Goal: Feedback & Contribution: Leave review/rating

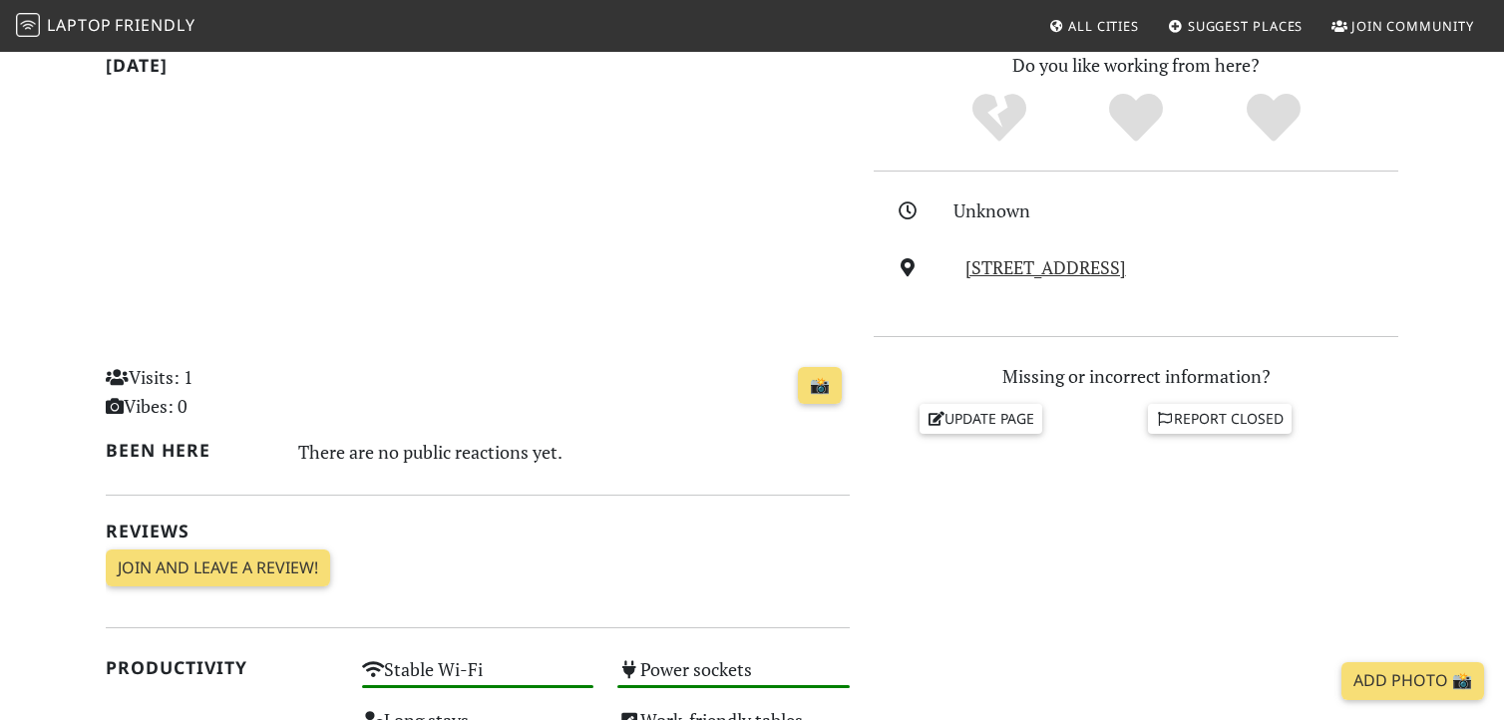
scroll to position [441, 0]
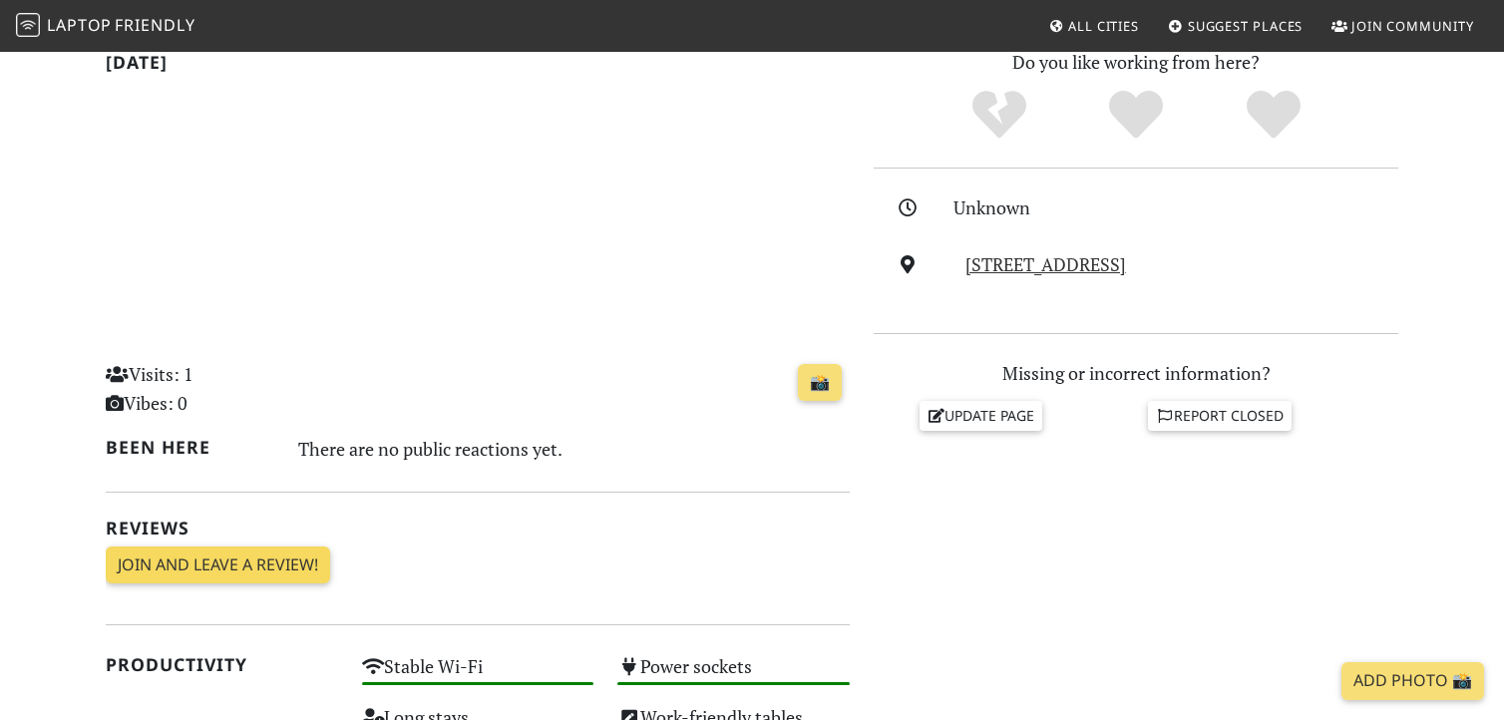
click at [251, 564] on link "Join and leave a review!" at bounding box center [218, 566] width 224 height 38
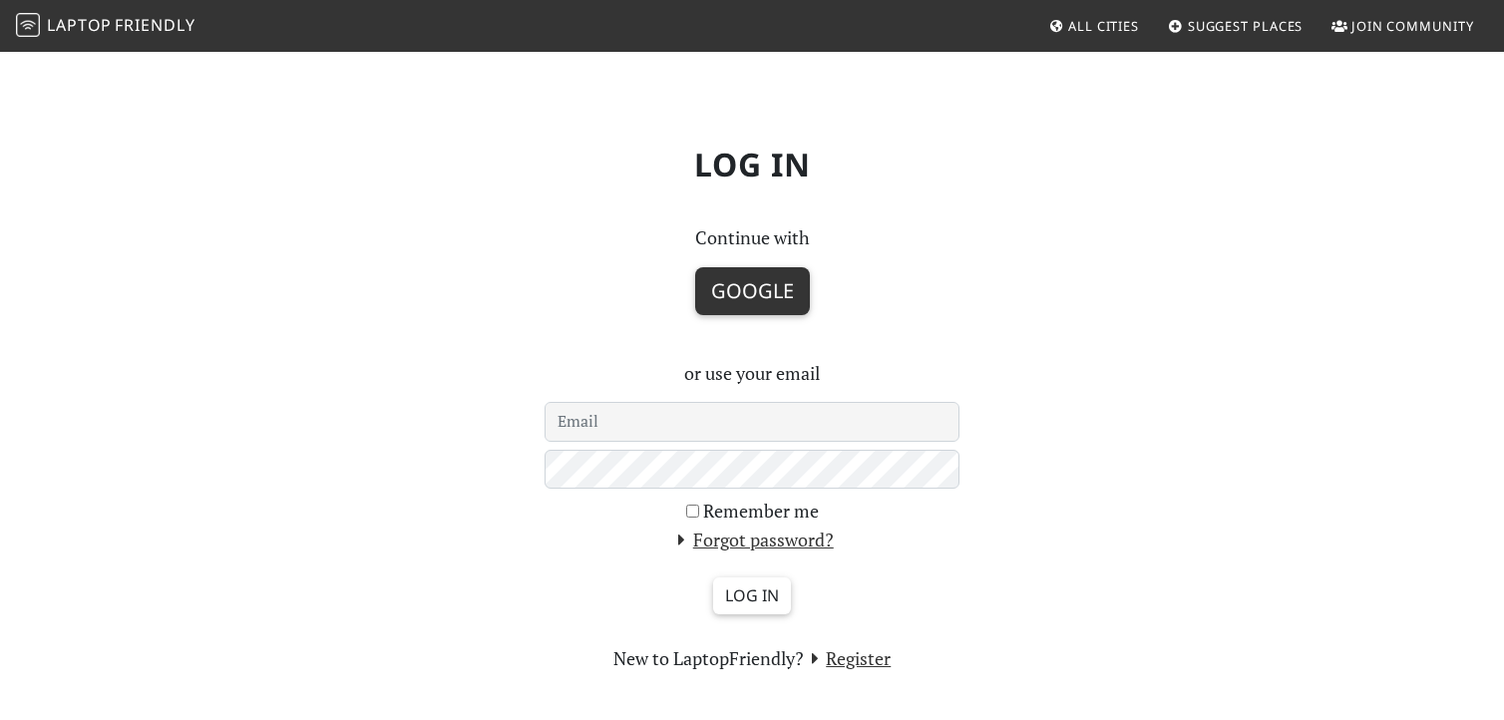
click at [743, 297] on button "Google" at bounding box center [752, 291] width 115 height 48
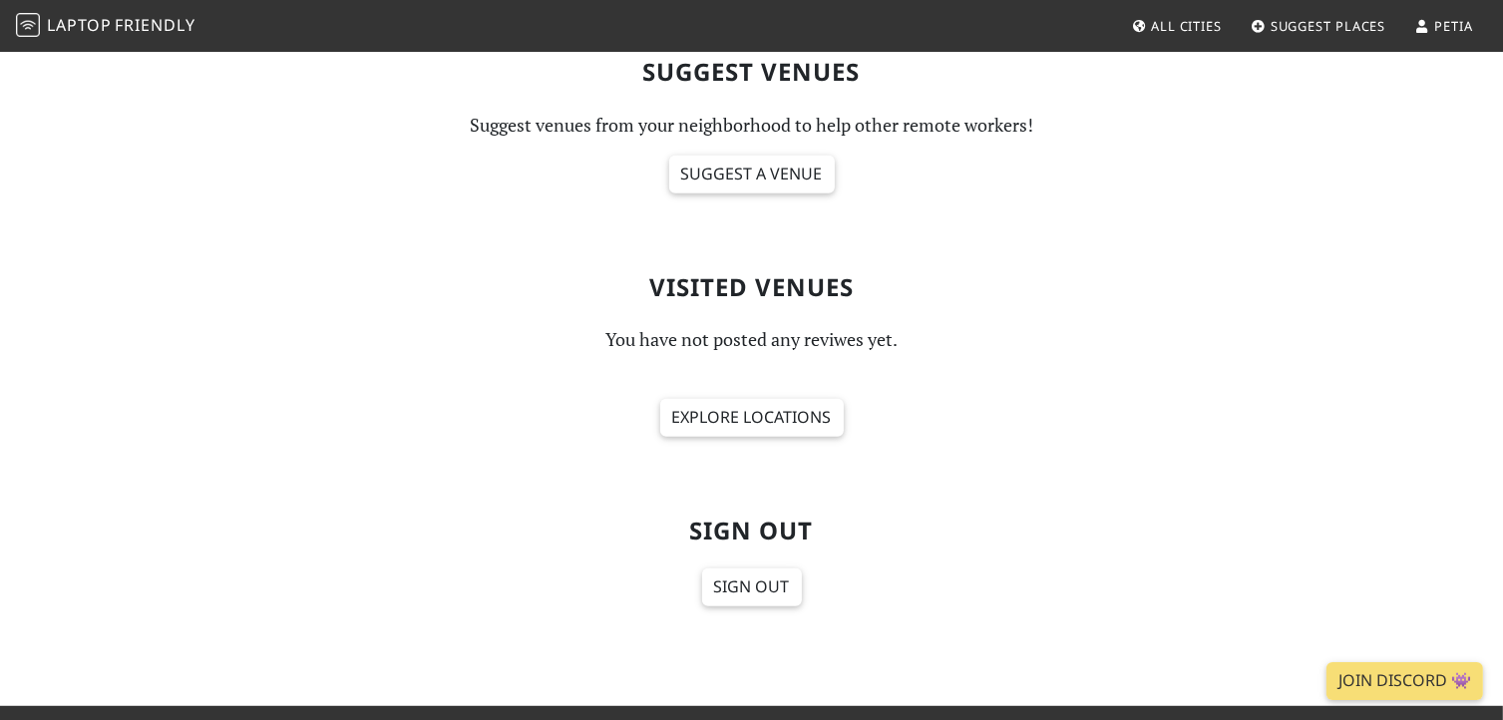
scroll to position [940, 0]
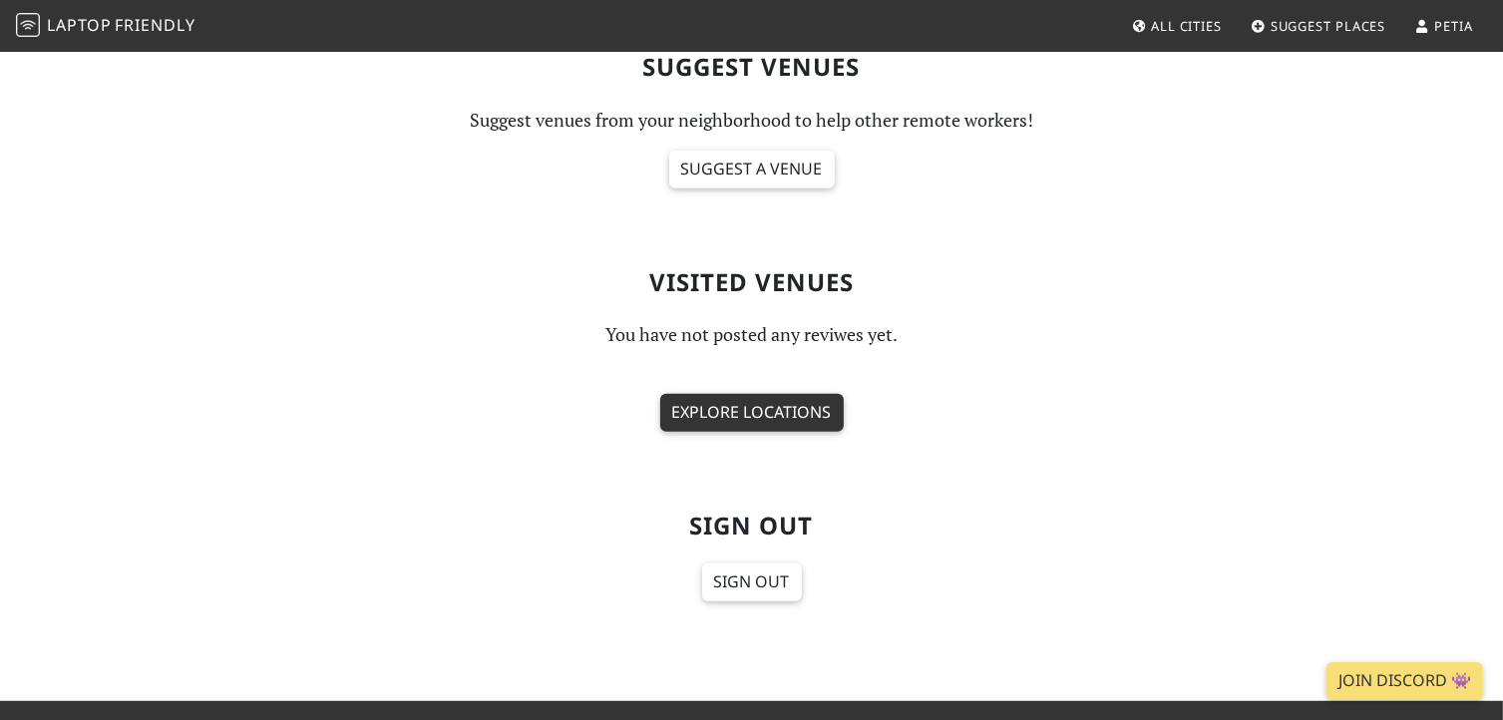
click at [767, 406] on link "Explore locations" at bounding box center [752, 413] width 184 height 38
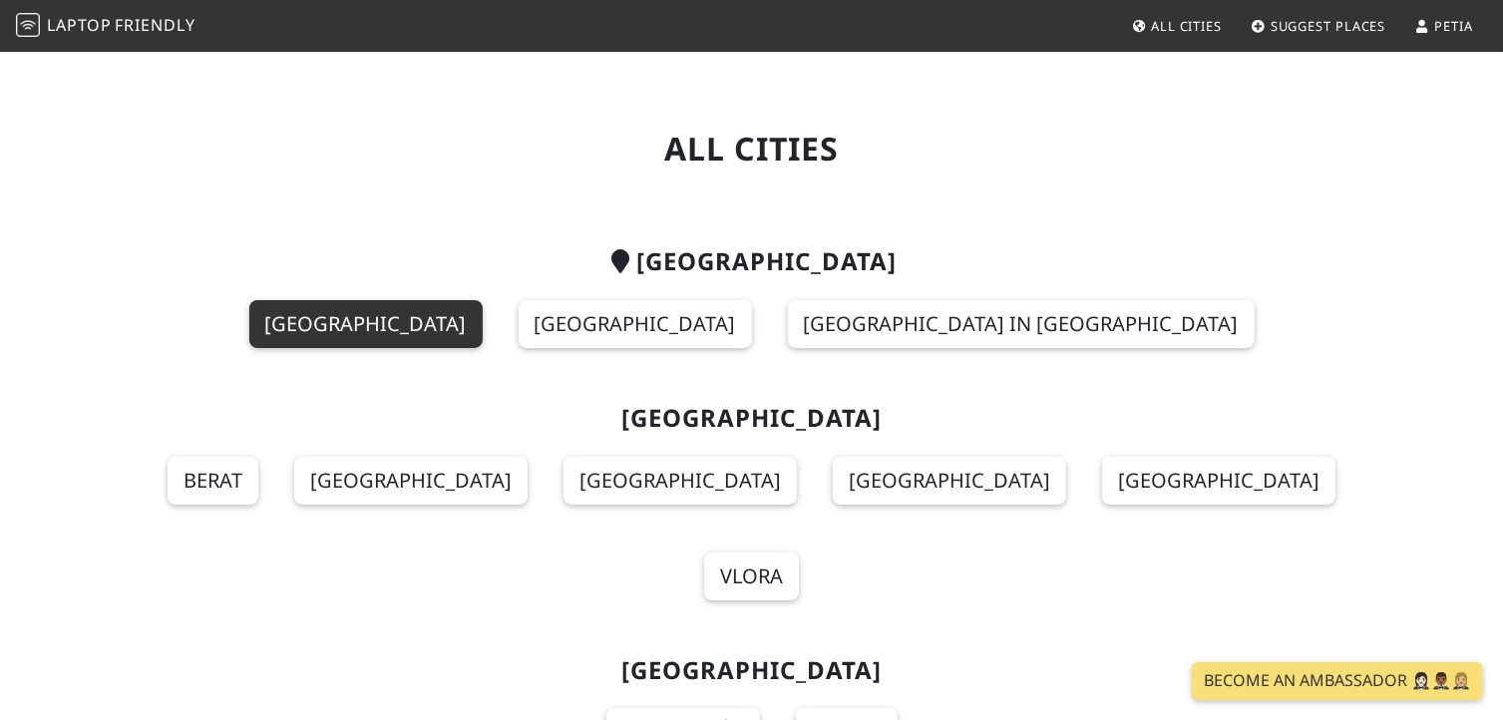
click at [483, 326] on link "[GEOGRAPHIC_DATA]" at bounding box center [365, 324] width 233 height 48
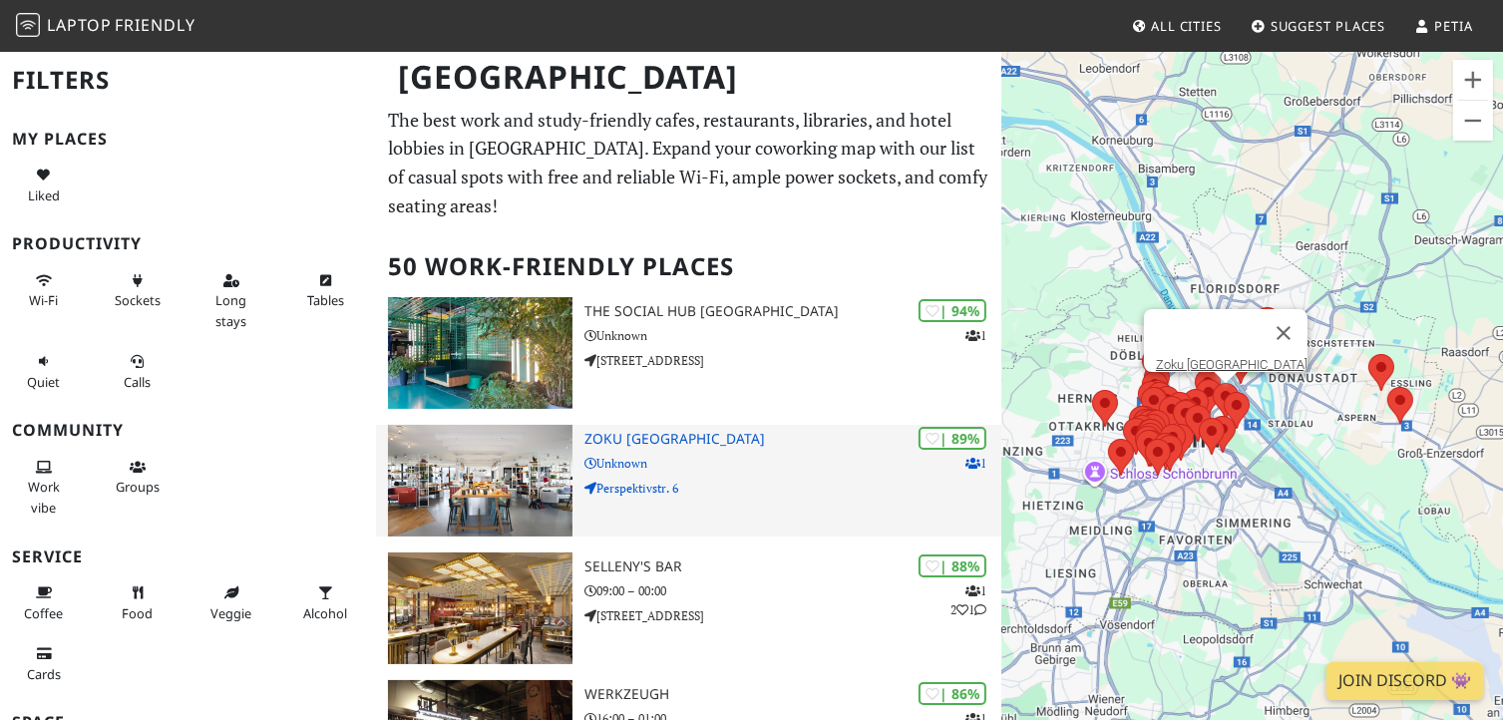
click at [664, 425] on div "| 89% 1 Zoku Vienna Unknown Perspektivstr. 6" at bounding box center [793, 481] width 418 height 112
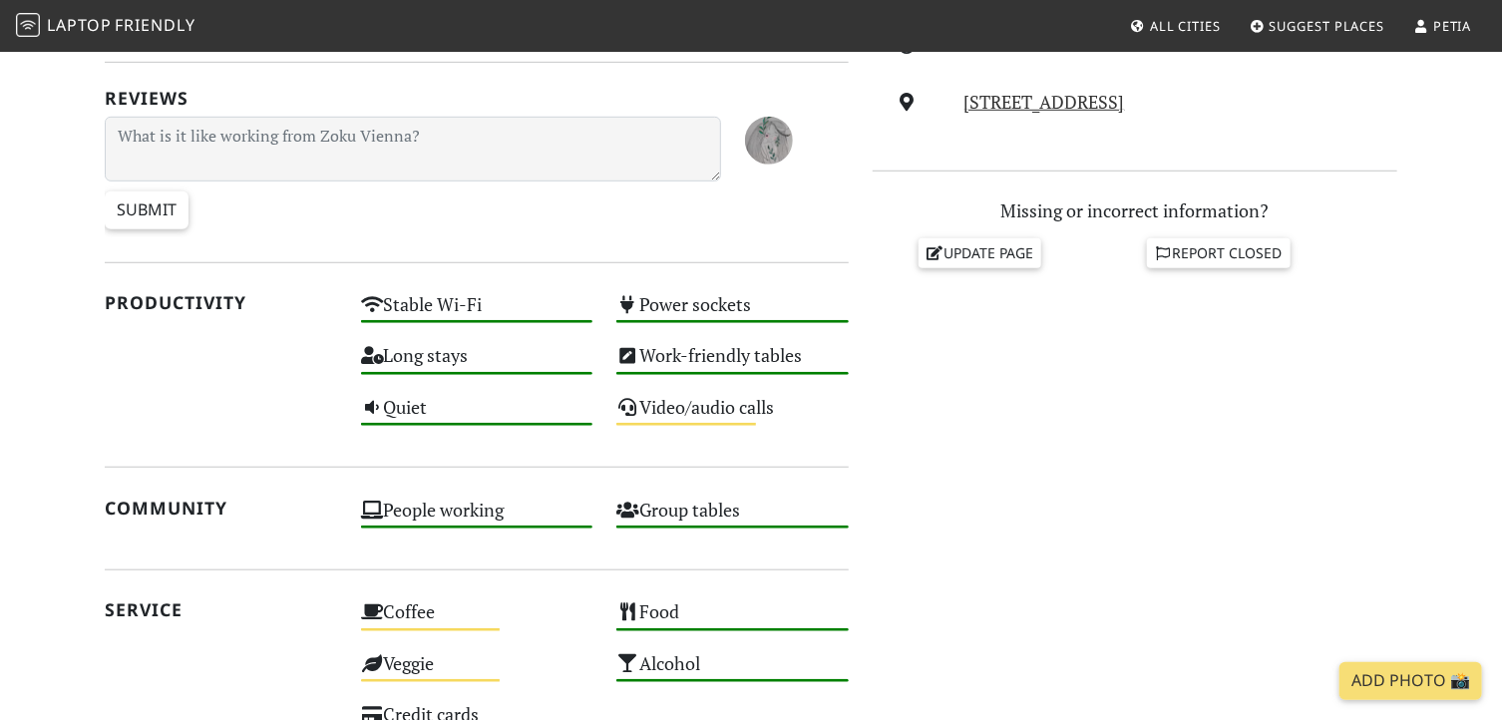
scroll to position [522, 0]
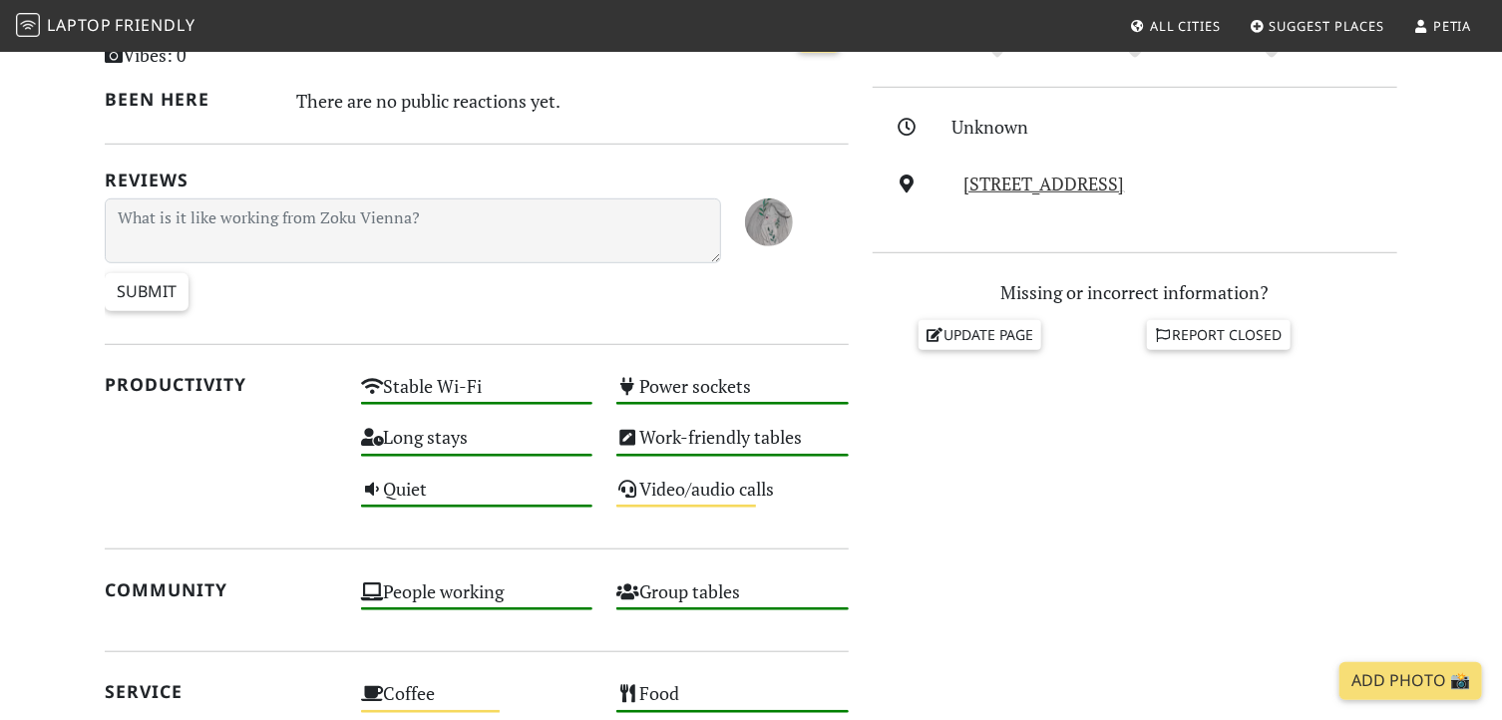
drag, startPoint x: 1488, startPoint y: 346, endPoint x: 1472, endPoint y: 284, distance: 63.9
click at [1472, 284] on section "Today Visits: 1 Vibes: 0 📸 Been here There are no public reactions yet. Reviews…" at bounding box center [751, 593] width 1502 height 1300
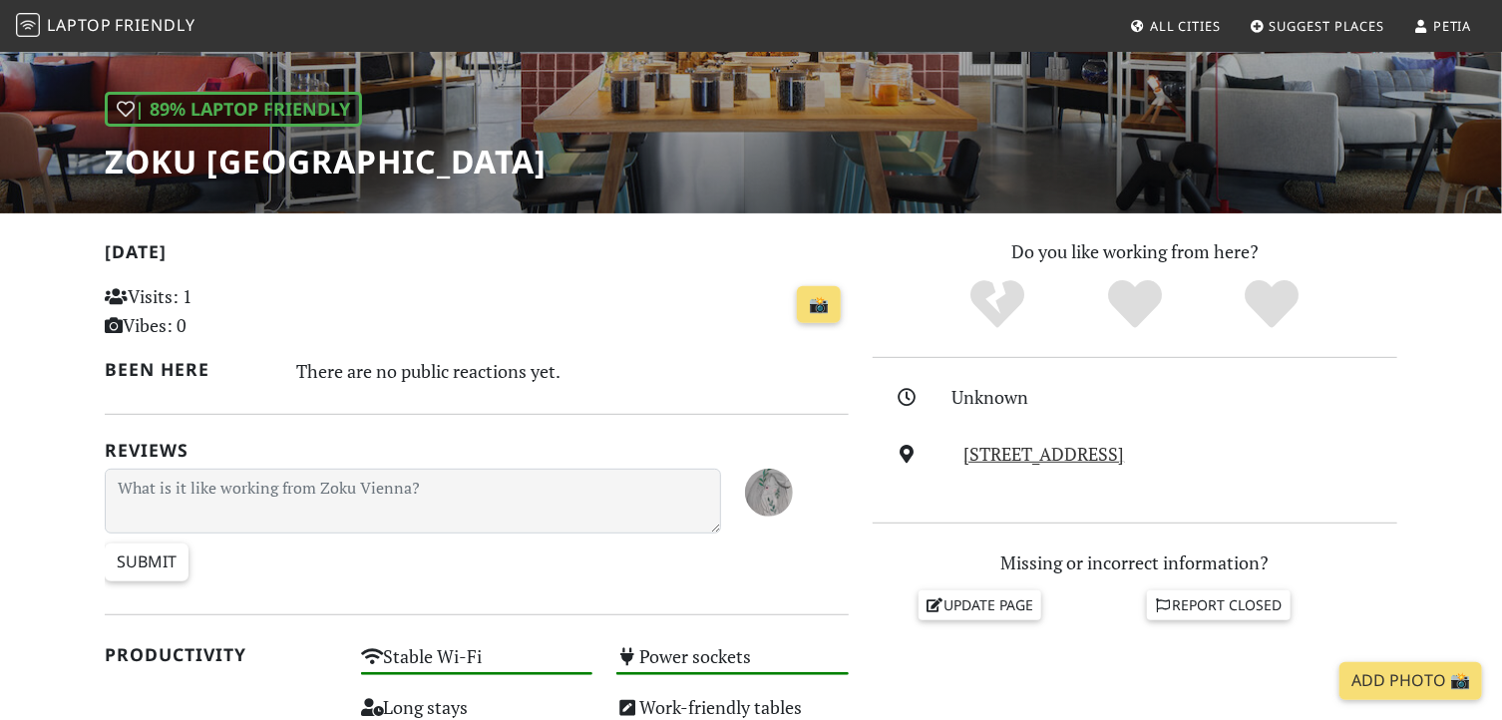
scroll to position [233, 0]
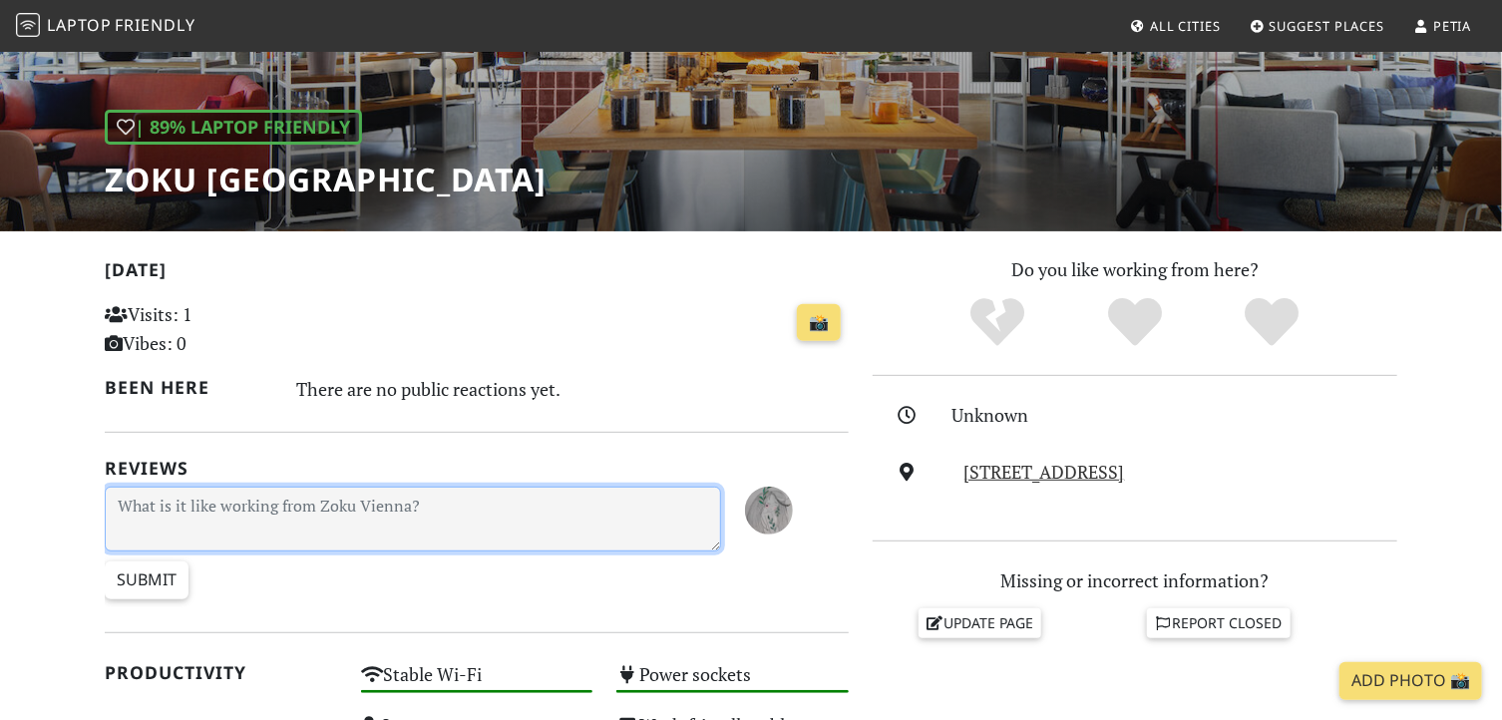
click at [415, 513] on textarea at bounding box center [413, 519] width 616 height 65
type textarea "Nice and friendly space"
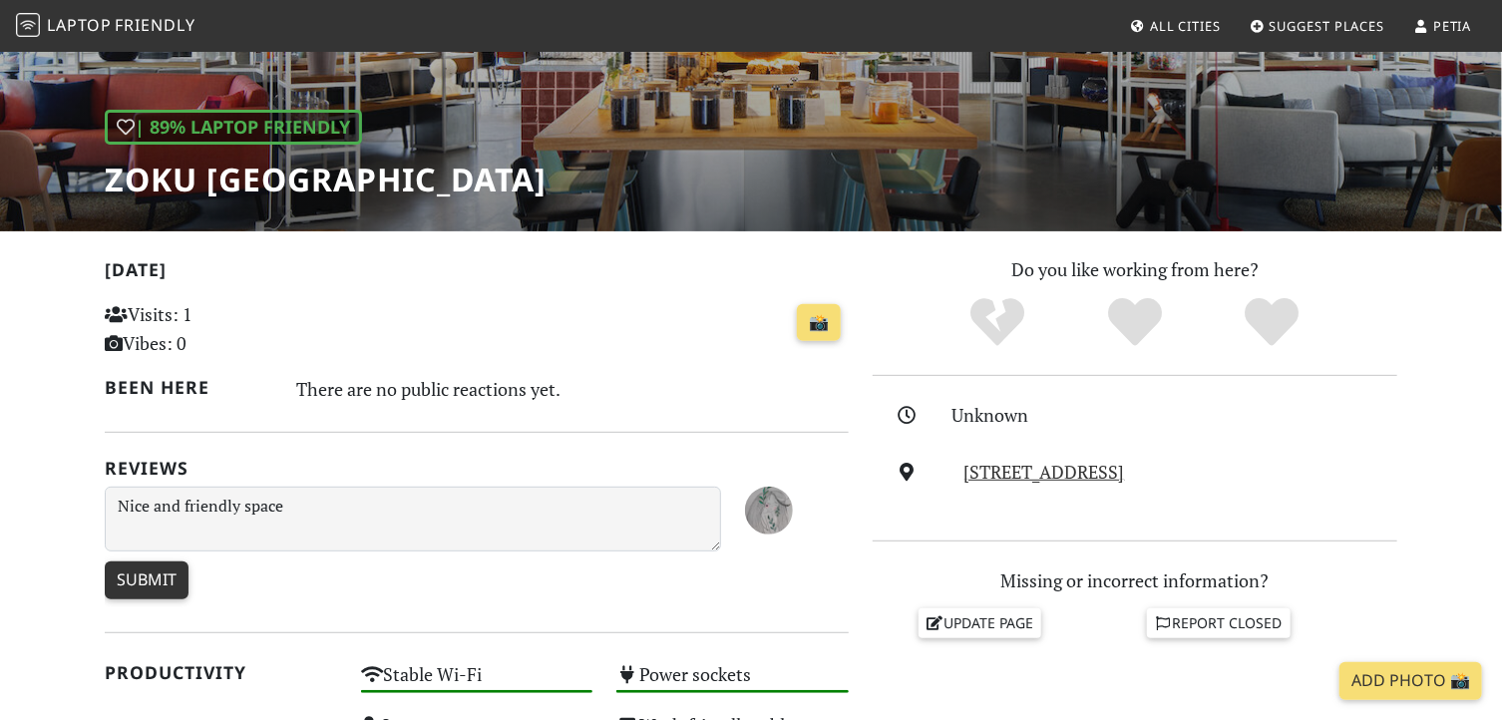
click at [169, 587] on input "Submit" at bounding box center [147, 581] width 84 height 38
type input "Create Review"
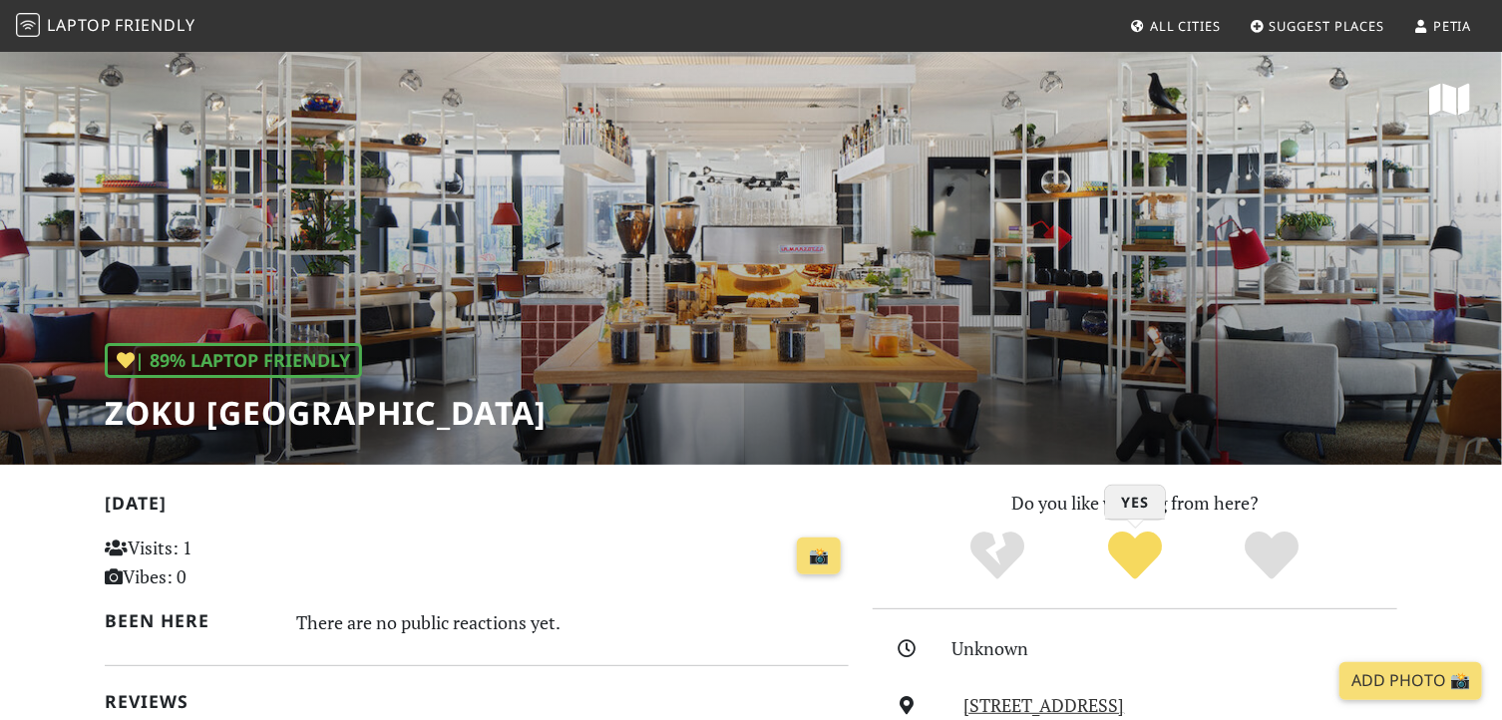
click at [1136, 563] on icon "Yes" at bounding box center [1135, 556] width 54 height 54
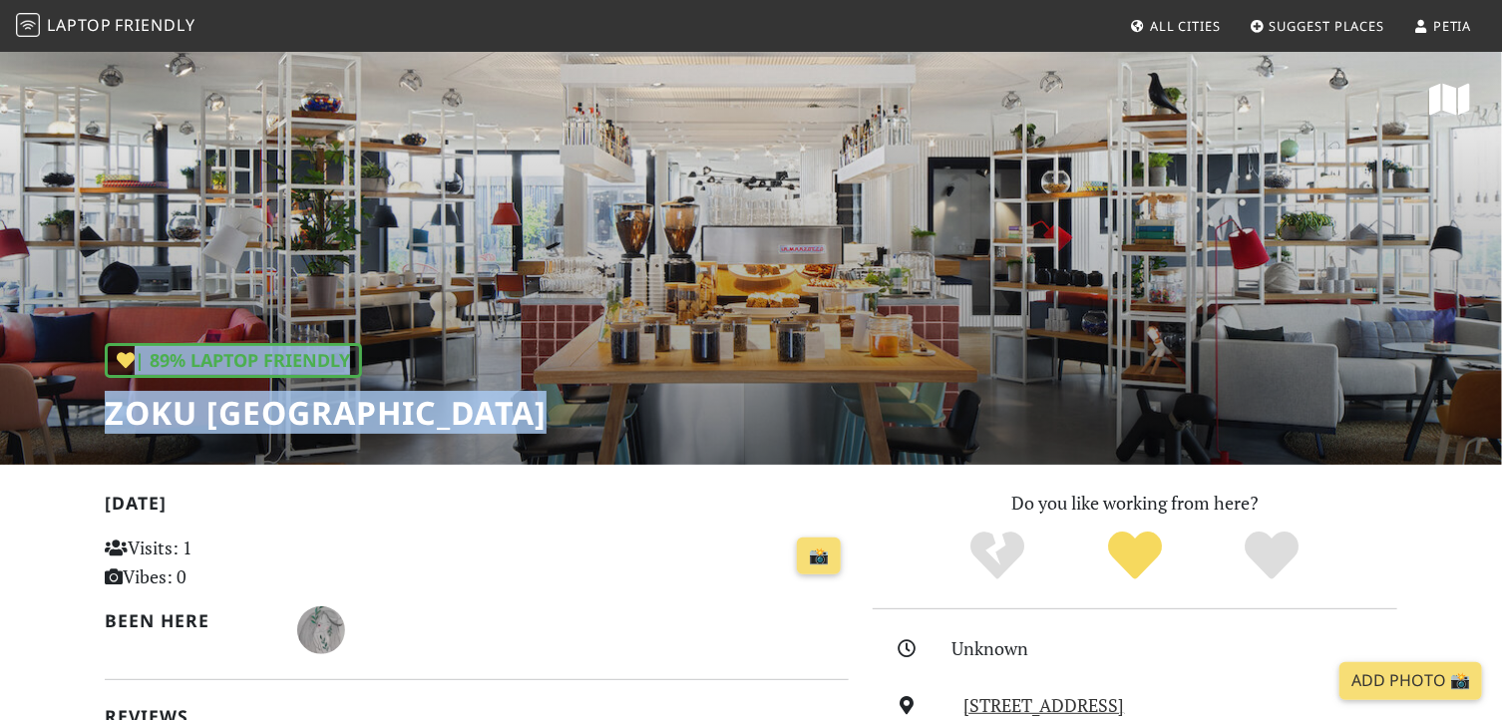
drag, startPoint x: 1498, startPoint y: 235, endPoint x: 1523, endPoint y: 357, distance: 124.2
click at [1501, 357] on html "Laptop Friendly All Cities Suggest Places Petia | 89% Laptop Friendly Zoku Vien…" at bounding box center [751, 360] width 1502 height 720
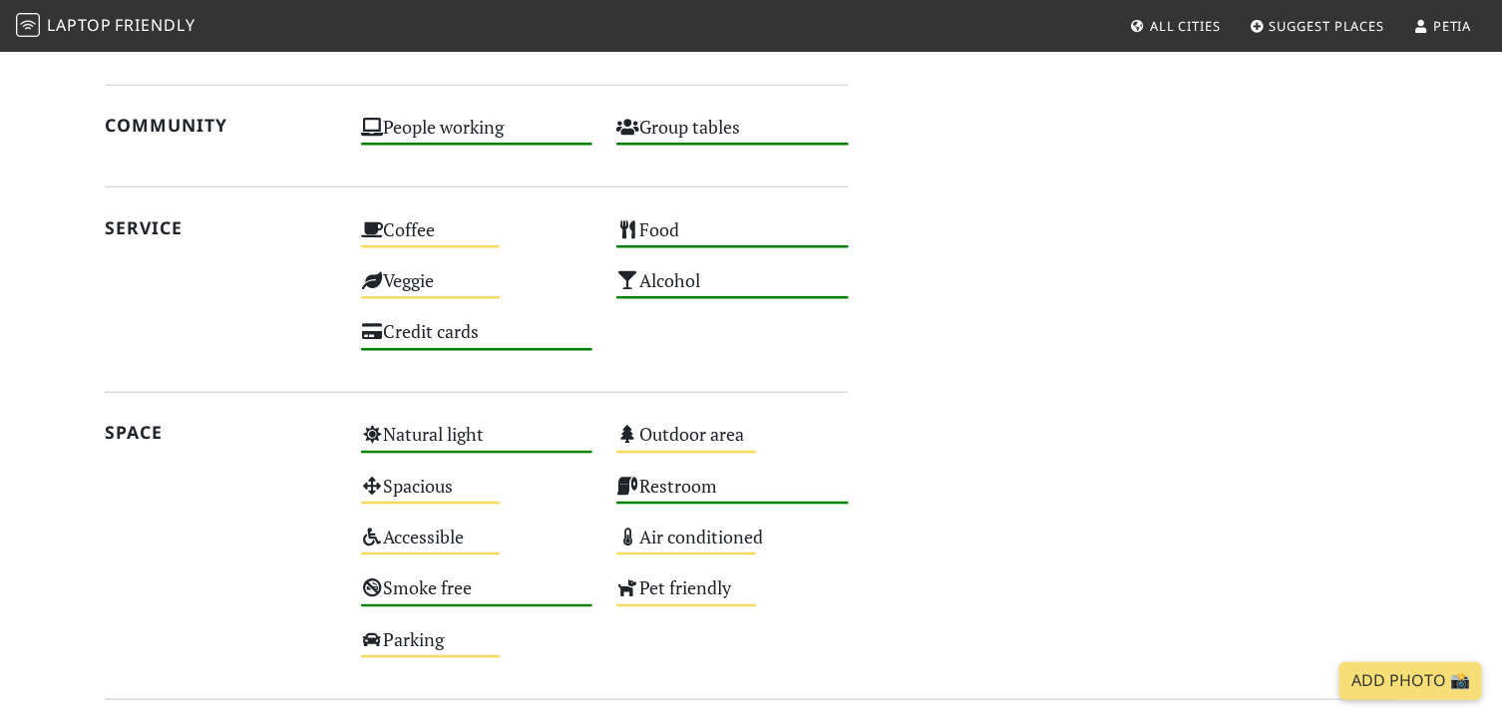
scroll to position [1222, 0]
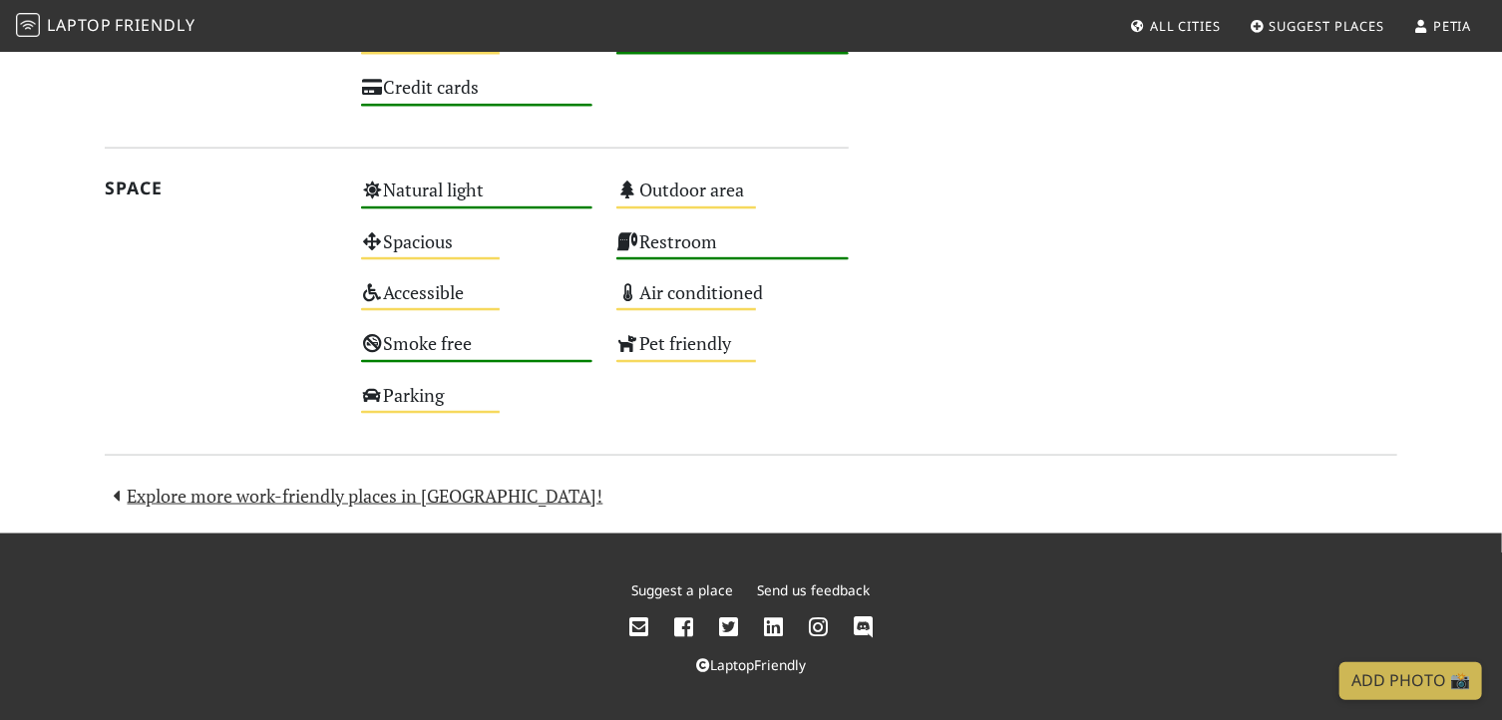
click at [1404, 679] on link "Add Photo 📸" at bounding box center [1411, 681] width 143 height 38
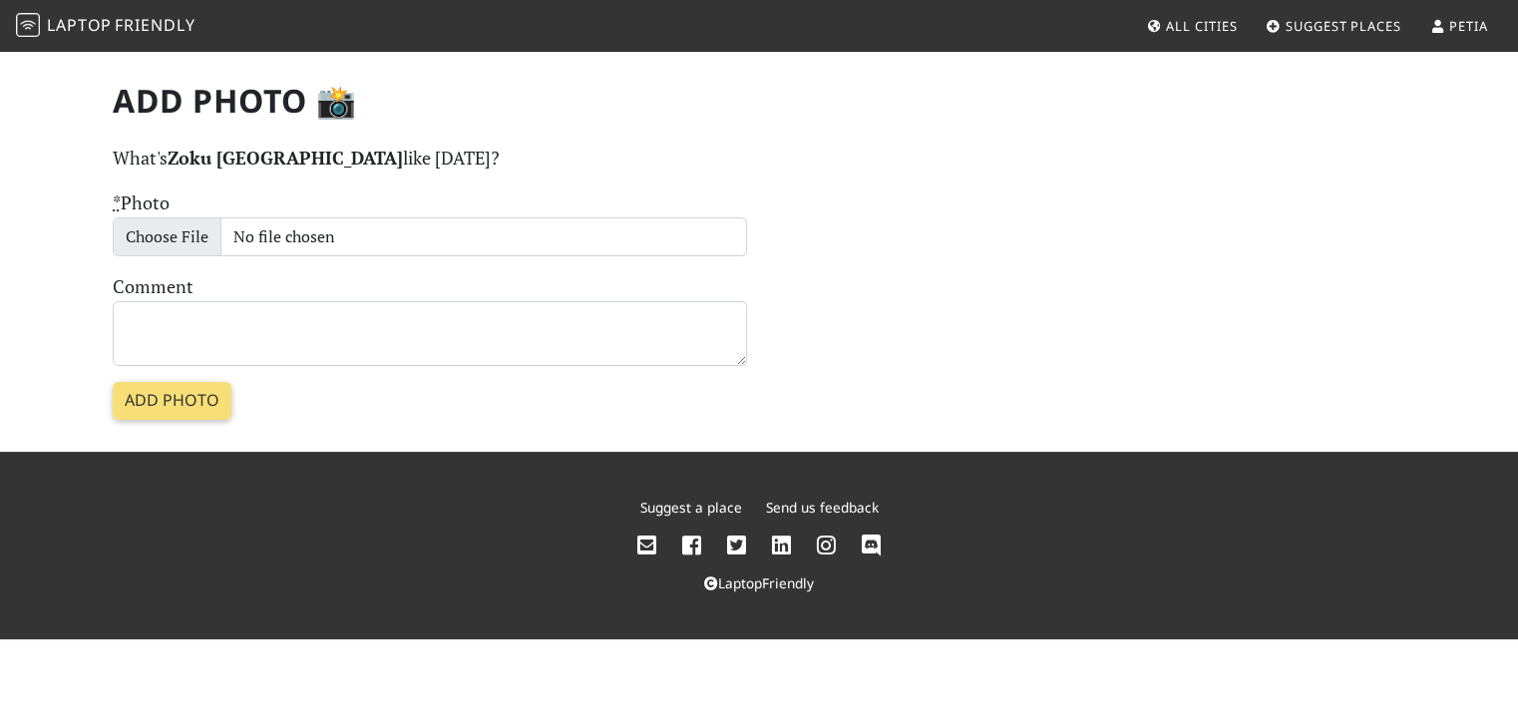
click at [1476, 25] on span "Petia" at bounding box center [1468, 26] width 39 height 18
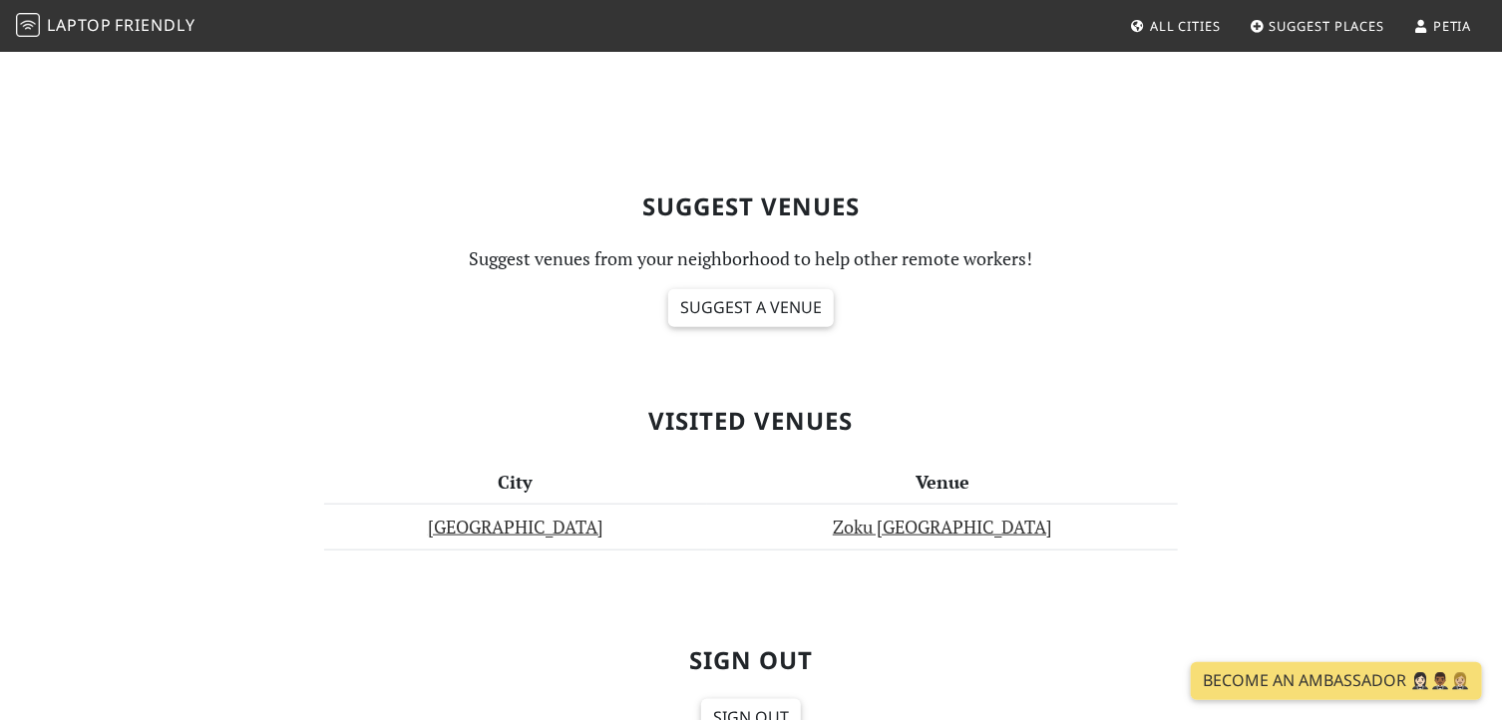
scroll to position [918, 0]
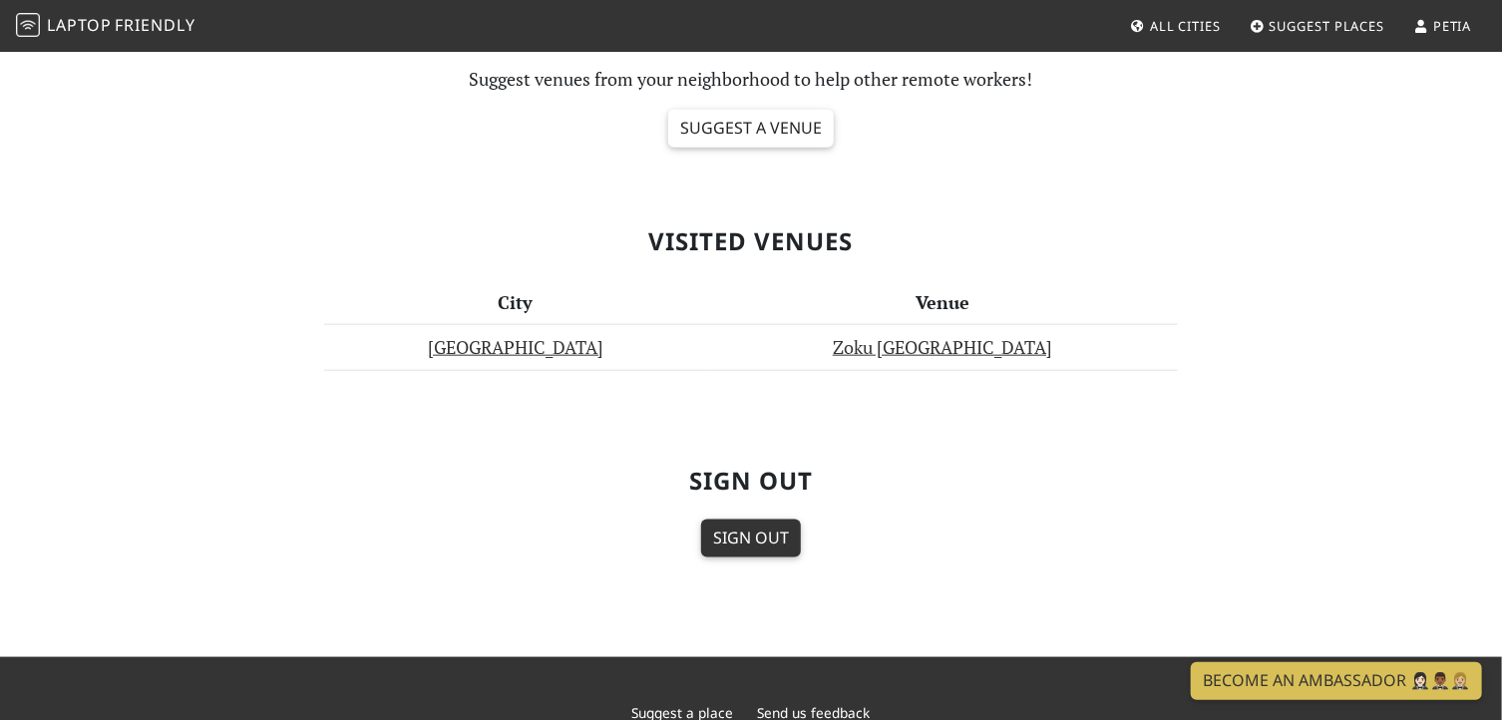
click at [741, 550] on link "Sign Out" at bounding box center [751, 539] width 100 height 38
